Goal: Obtain resource: Download file/media

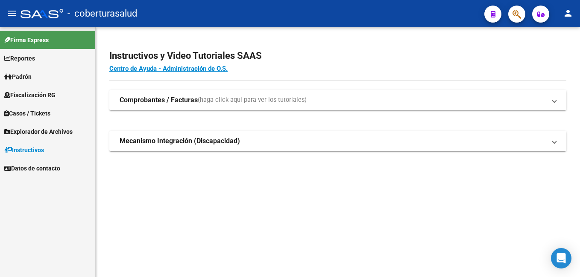
click at [37, 94] on span "Fiscalización RG" at bounding box center [29, 94] width 51 height 9
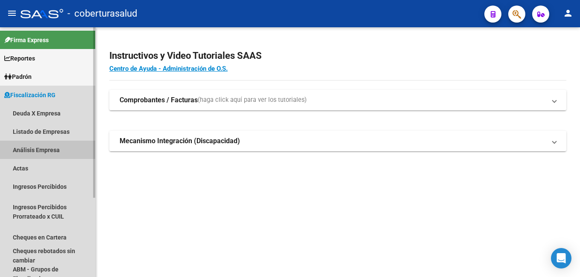
click at [46, 148] on link "Análisis Empresa" at bounding box center [47, 150] width 95 height 18
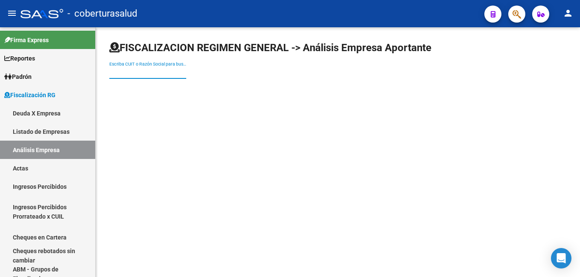
click at [120, 69] on input "Escriba CUIT o Razón Social para buscar" at bounding box center [147, 72] width 77 height 7
paste input "30630806522"
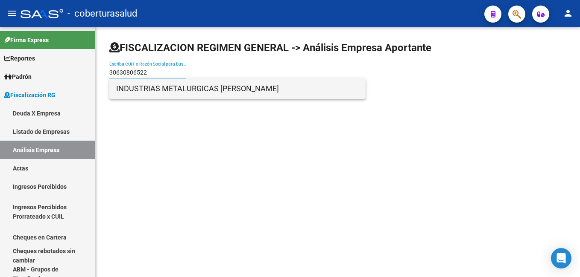
type input "30630806522"
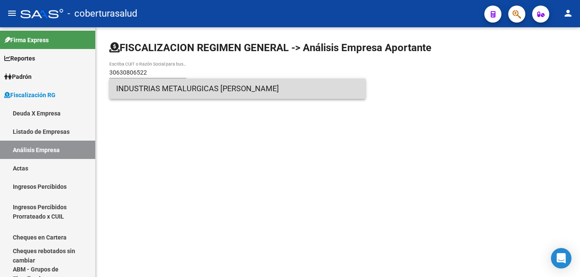
click at [197, 92] on span "INDUSTRIAS METALURGICAS [PERSON_NAME]" at bounding box center [237, 89] width 242 height 20
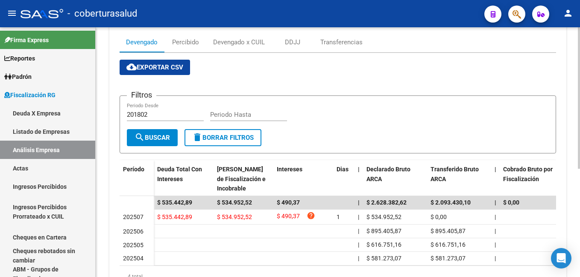
scroll to position [126, 0]
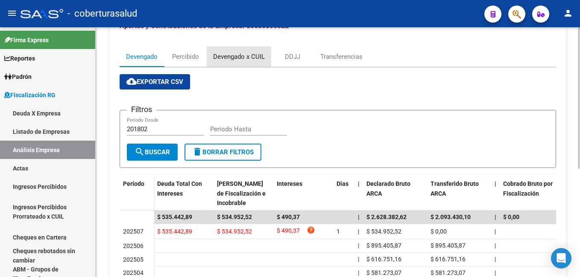
click at [238, 58] on div "Devengado x CUIL" at bounding box center [239, 56] width 52 height 9
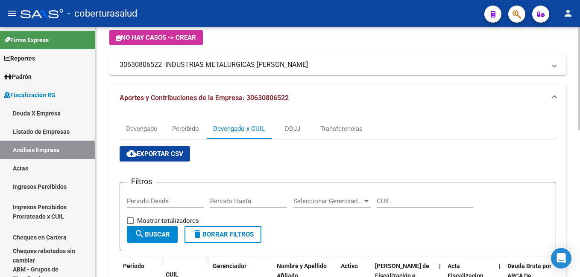
scroll to position [85, 0]
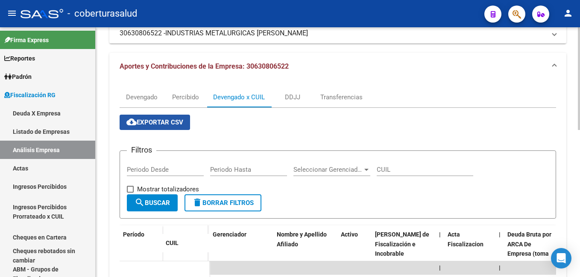
click at [168, 123] on span "cloud_download Exportar CSV" at bounding box center [154, 123] width 57 height 8
